Goal: Navigation & Orientation: Understand site structure

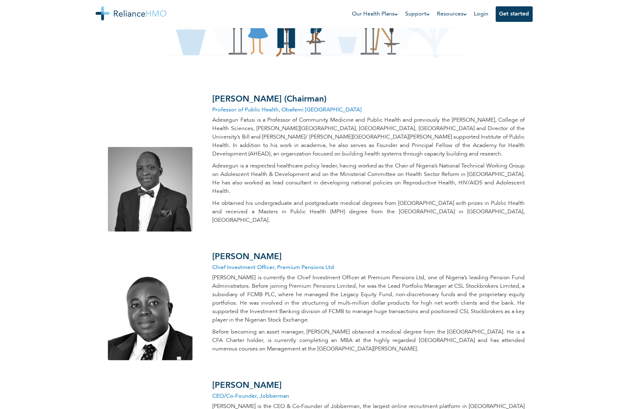
scroll to position [277, 0]
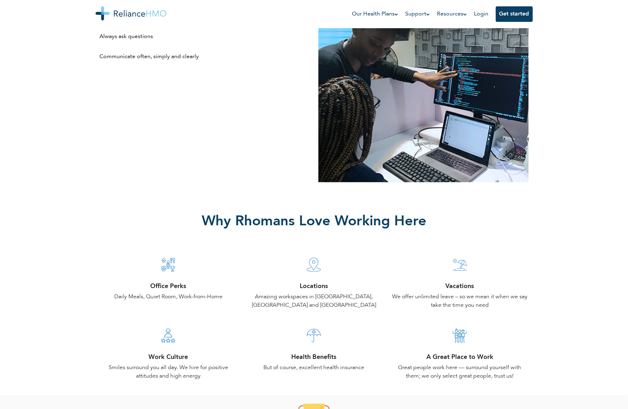
scroll to position [450, 0]
drag, startPoint x: 633, startPoint y: 33, endPoint x: 632, endPoint y: 93, distance: 59.6
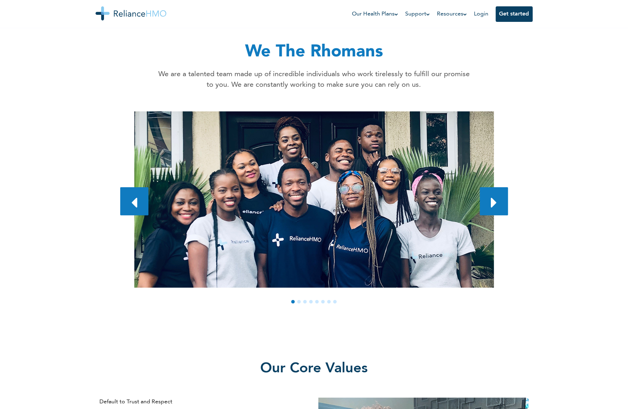
scroll to position [0, 0]
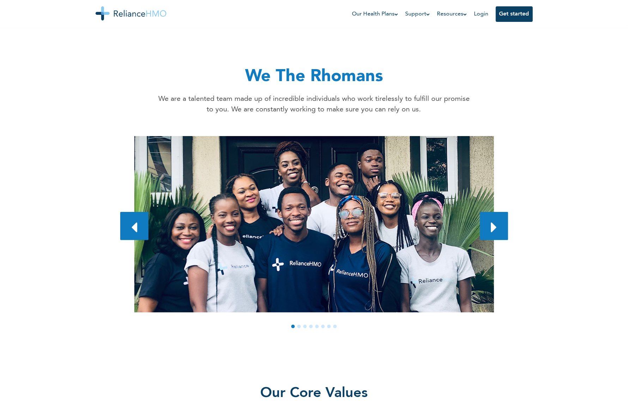
click at [486, 212] on link at bounding box center [494, 226] width 28 height 28
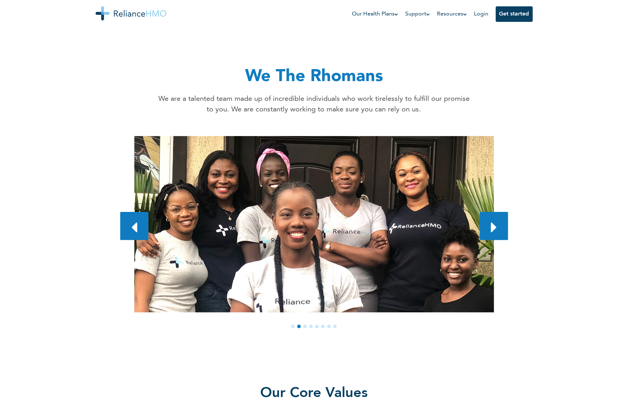
click at [486, 212] on link at bounding box center [494, 226] width 28 height 28
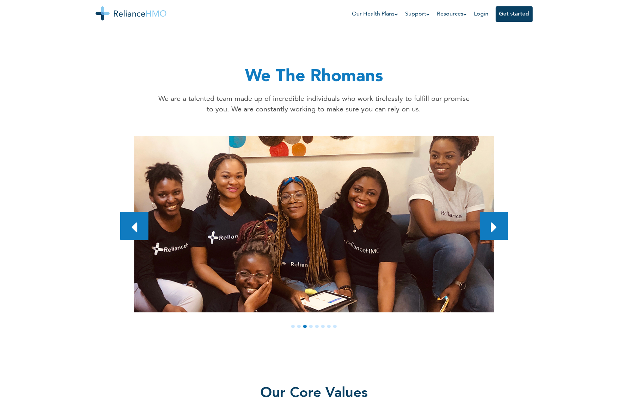
click at [486, 212] on link at bounding box center [494, 226] width 28 height 28
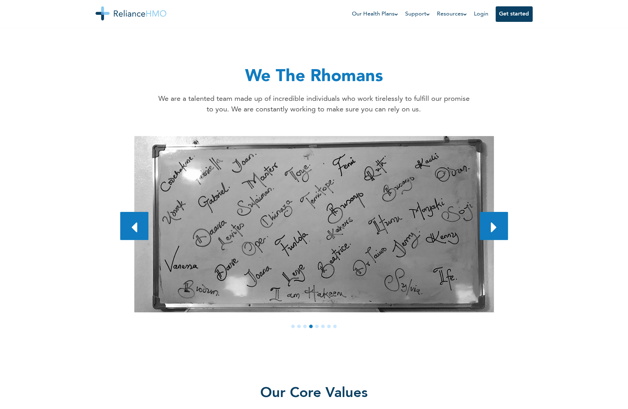
click at [486, 212] on link at bounding box center [494, 226] width 28 height 28
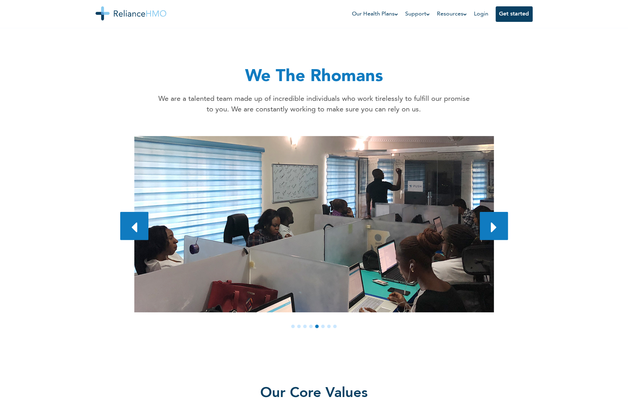
click at [486, 212] on link at bounding box center [494, 226] width 28 height 28
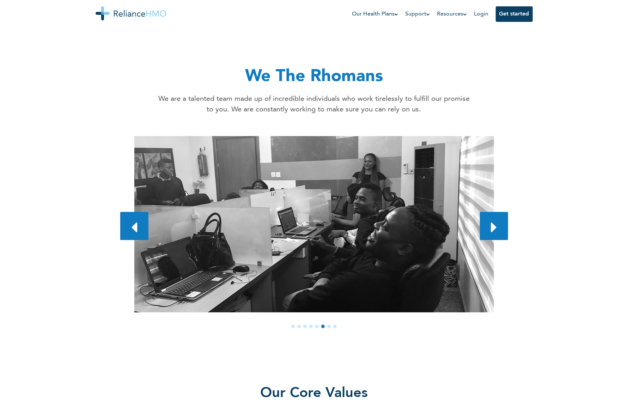
click at [486, 212] on link at bounding box center [494, 226] width 28 height 28
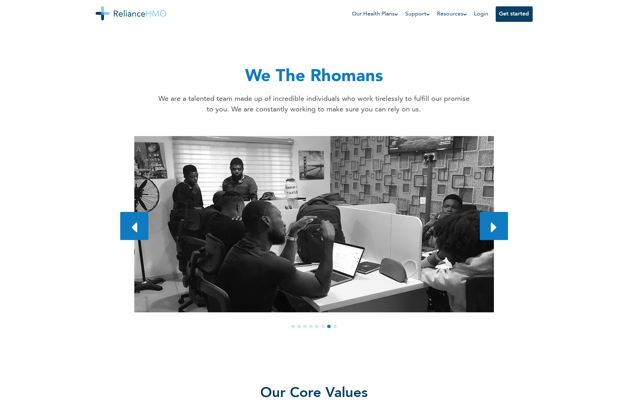
click at [486, 212] on link at bounding box center [494, 226] width 28 height 28
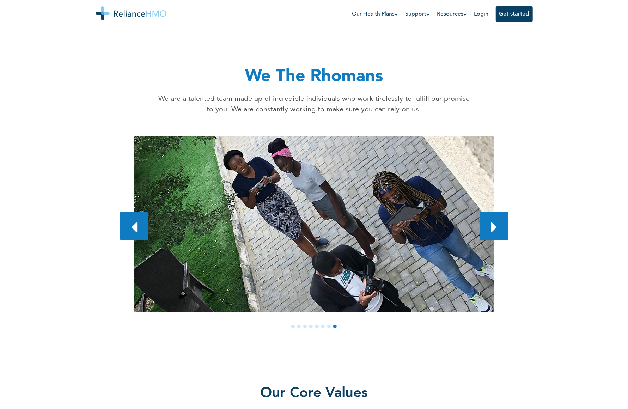
click at [486, 212] on link at bounding box center [494, 226] width 28 height 28
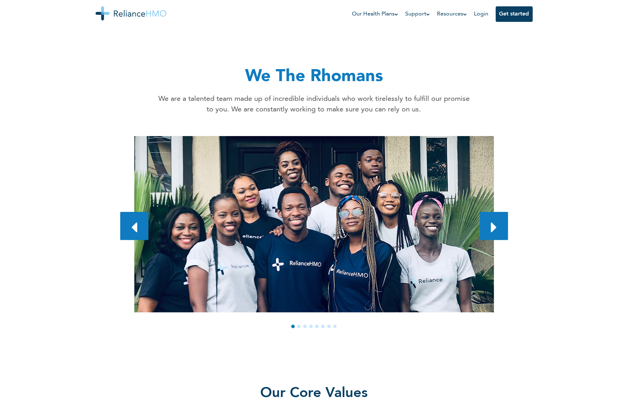
click at [486, 212] on link at bounding box center [494, 226] width 28 height 28
